Goal: Task Accomplishment & Management: Use online tool/utility

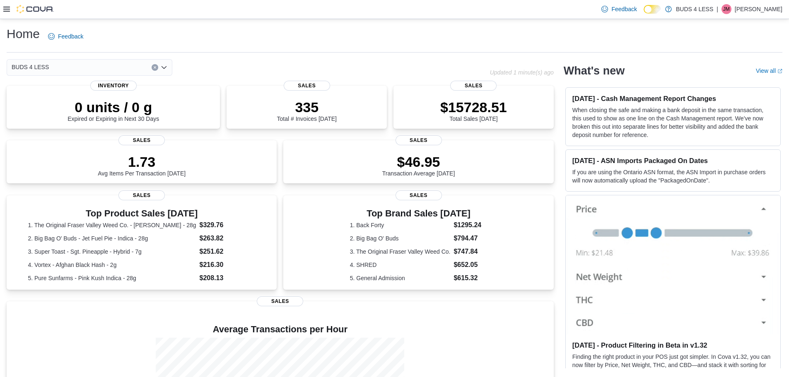
click at [7, 7] on icon at bounding box center [6, 9] width 7 height 5
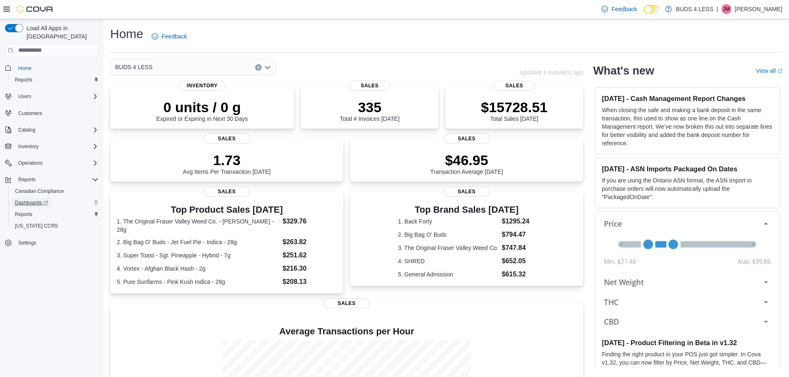
click at [26, 200] on span "Dashboards" at bounding box center [31, 203] width 33 height 7
click at [26, 176] on span "Reports" at bounding box center [26, 179] width 17 height 7
click at [25, 211] on span "Reports" at bounding box center [23, 214] width 17 height 7
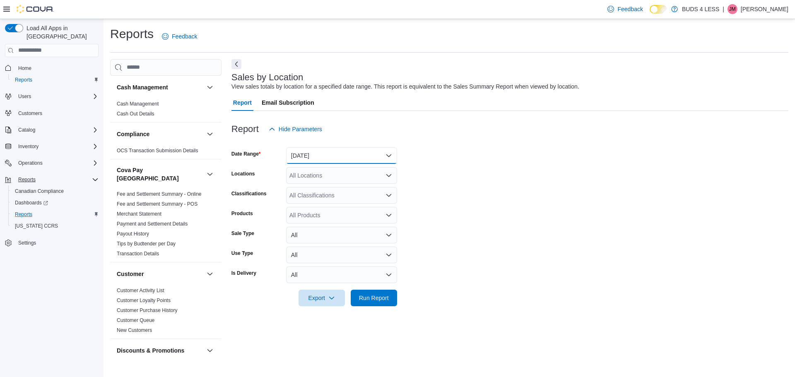
click at [386, 157] on button "[DATE]" at bounding box center [341, 155] width 111 height 17
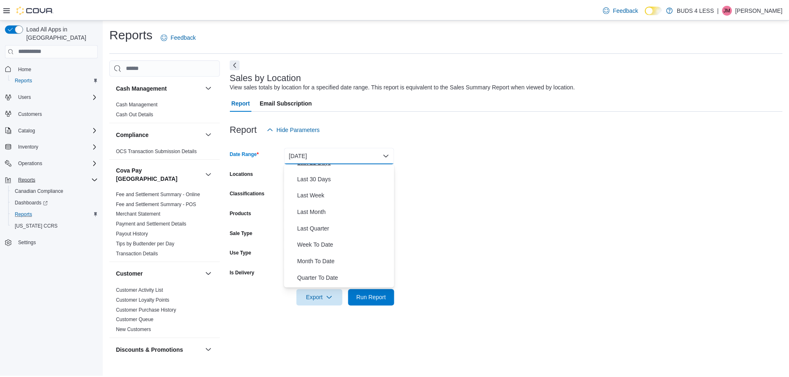
scroll to position [124, 0]
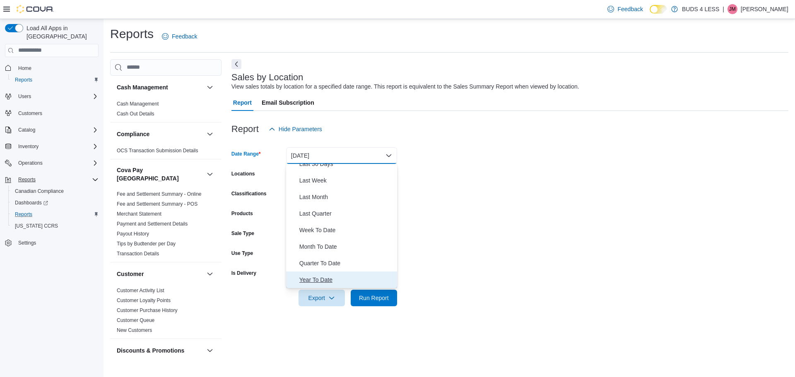
click at [318, 280] on span "Year To Date" at bounding box center [347, 280] width 94 height 10
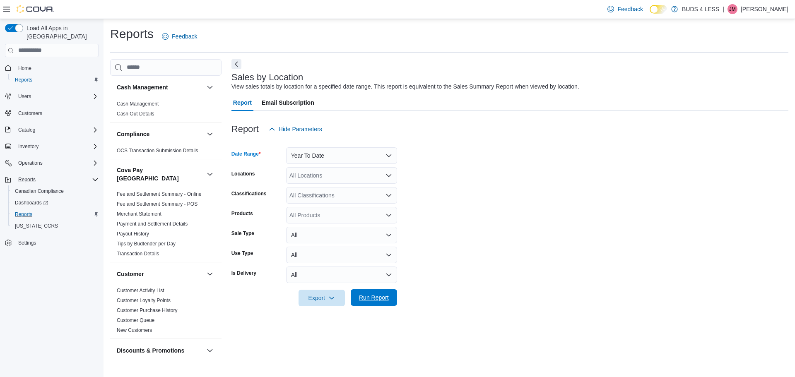
click at [379, 299] on span "Run Report" at bounding box center [374, 298] width 30 height 8
click at [5, 10] on icon at bounding box center [6, 9] width 7 height 5
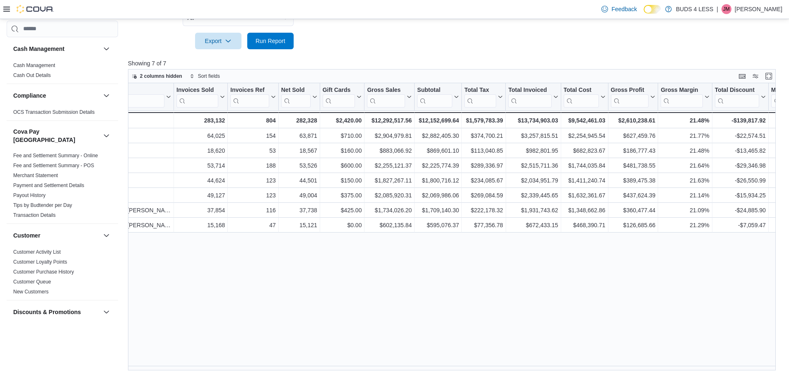
scroll to position [0, 31]
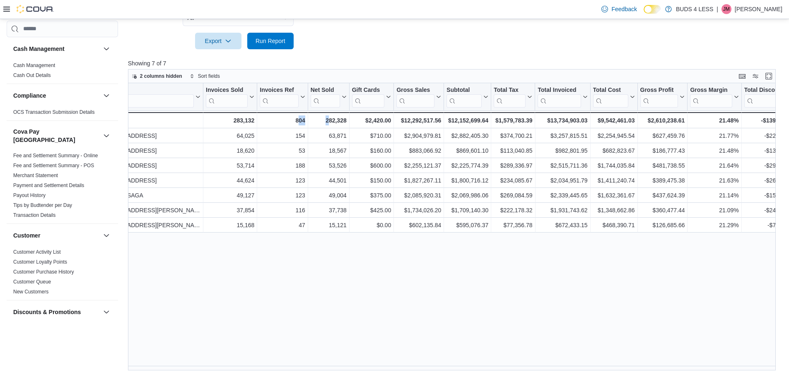
drag, startPoint x: 329, startPoint y: 372, endPoint x: 297, endPoint y: 374, distance: 32.0
click at [297, 374] on div "Reports Feedback Cash Management Cash Management Cash Out Details Compliance OC…" at bounding box center [394, 70] width 789 height 616
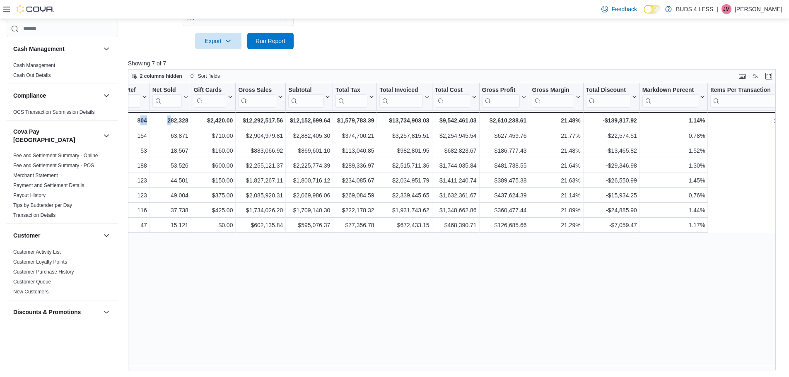
scroll to position [0, 0]
